Goal: Navigation & Orientation: Go to known website

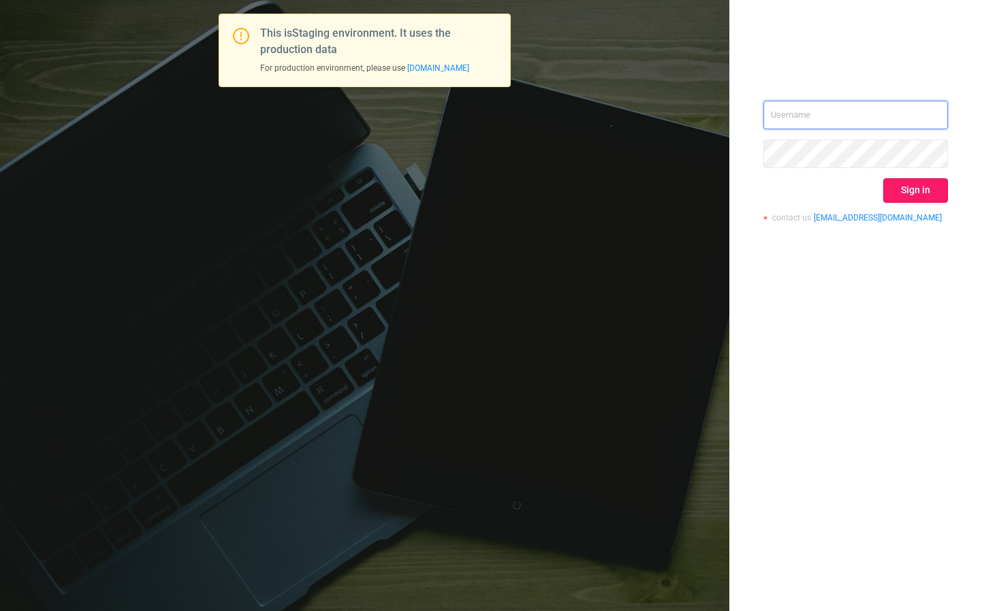
type input "[EMAIL_ADDRESS][DOMAIN_NAME]"
click at [918, 191] on button "Sign in" at bounding box center [915, 190] width 65 height 25
